Goal: Information Seeking & Learning: Learn about a topic

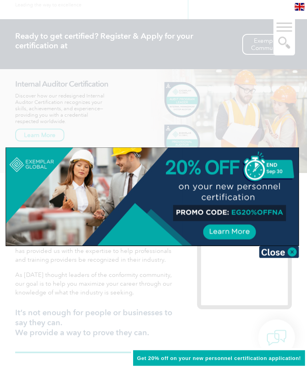
scroll to position [50, 0]
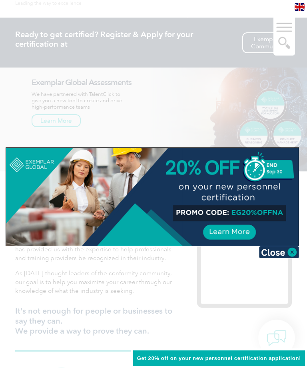
click at [185, 303] on div at bounding box center [153, 184] width 307 height 368
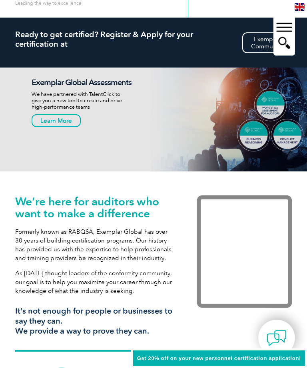
click at [160, 302] on div "We’re here for auditors who want to make a difference Formerly known as RABQSA,…" at bounding box center [94, 268] width 158 height 146
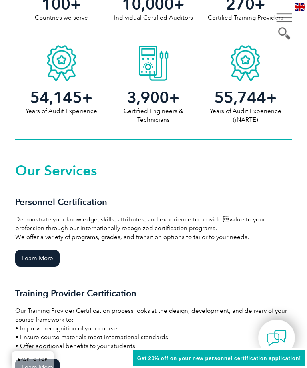
scroll to position [467, 0]
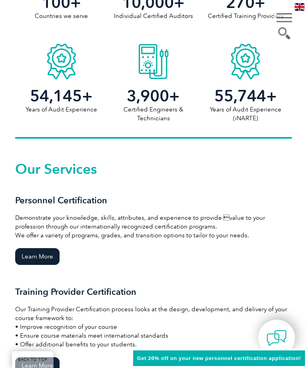
click at [54, 259] on link "Learn More" at bounding box center [37, 256] width 44 height 17
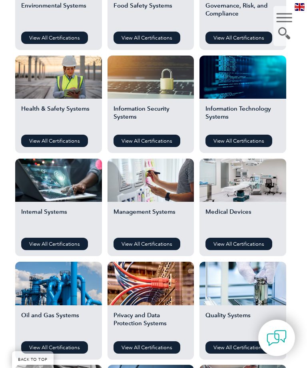
scroll to position [362, 0]
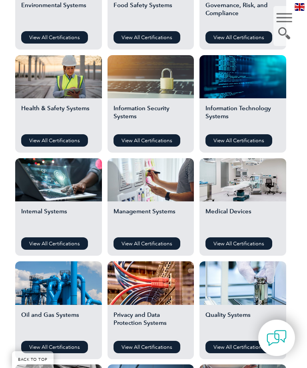
click at [168, 249] on link "View All Certifications" at bounding box center [146, 243] width 67 height 12
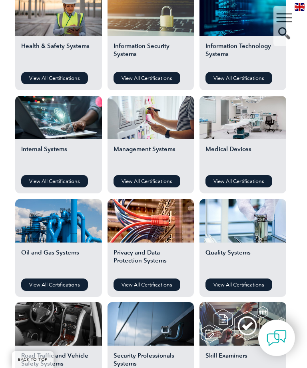
scroll to position [427, 0]
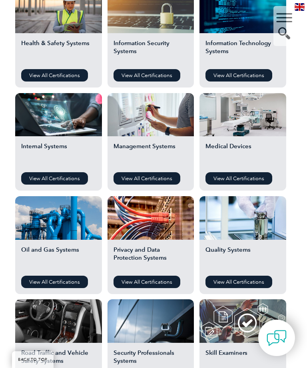
click at [233, 285] on link "View All Certifications" at bounding box center [238, 281] width 67 height 12
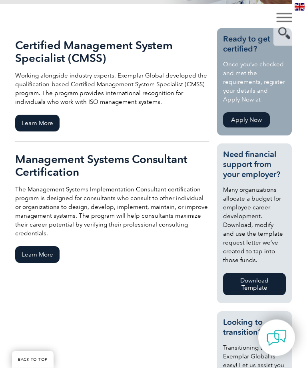
scroll to position [178, 0]
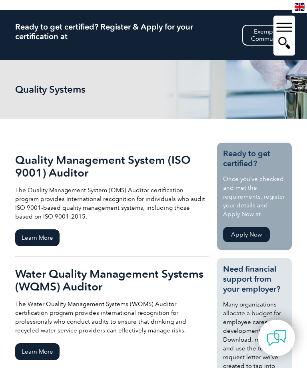
scroll to position [61, 0]
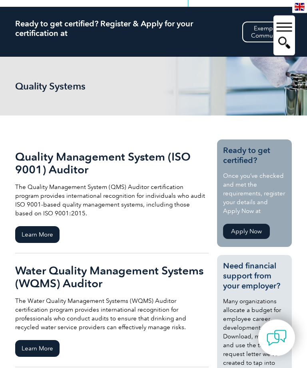
click at [43, 240] on span "Learn More" at bounding box center [37, 234] width 44 height 17
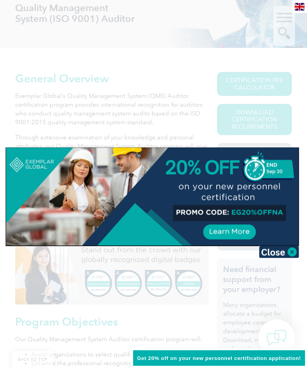
scroll to position [139, 0]
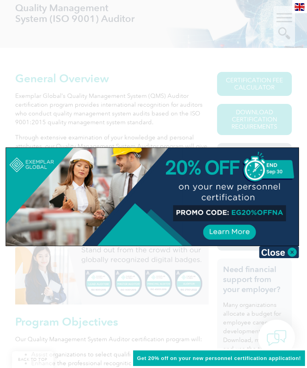
click at [150, 285] on div at bounding box center [153, 184] width 307 height 368
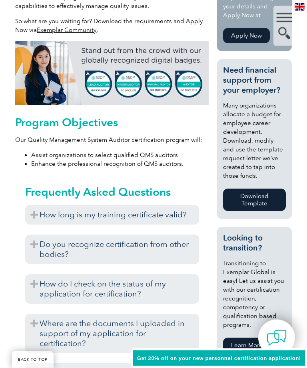
scroll to position [339, 0]
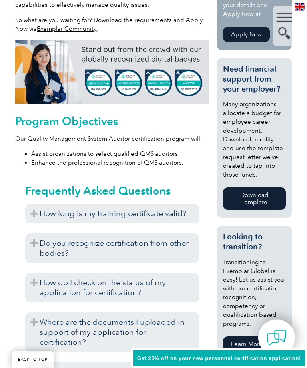
click at [168, 235] on h3 "Do you recognize certification from other bodies?" at bounding box center [112, 248] width 174 height 30
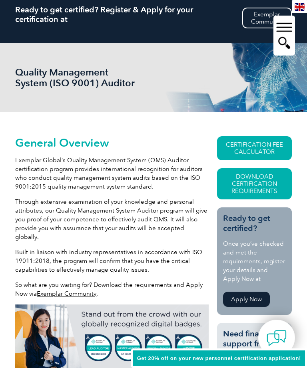
scroll to position [0, 0]
